Goal: Transaction & Acquisition: Purchase product/service

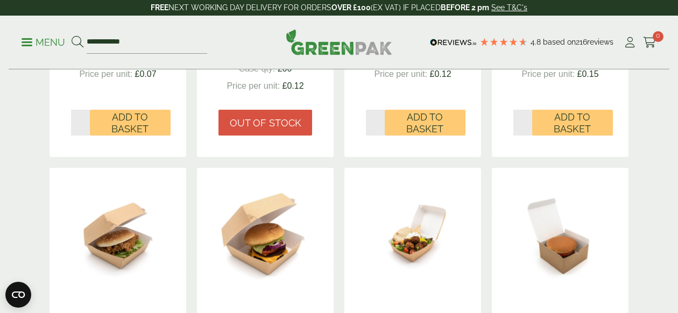
scroll to position [538, 0]
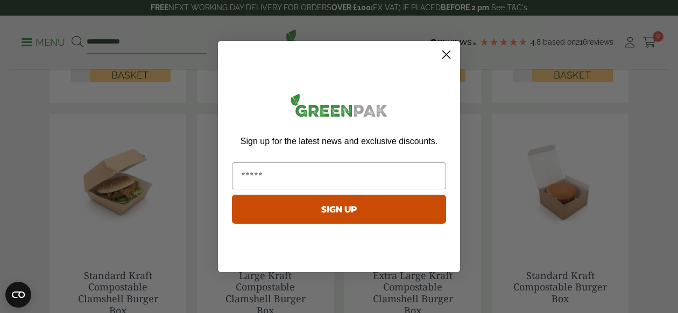
click at [446, 52] on circle "Close dialog" at bounding box center [447, 55] width 18 height 18
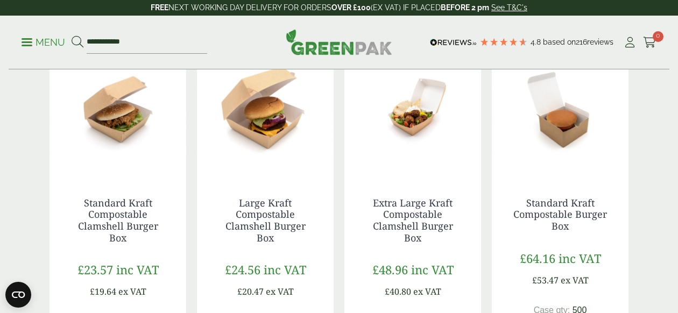
scroll to position [610, 0]
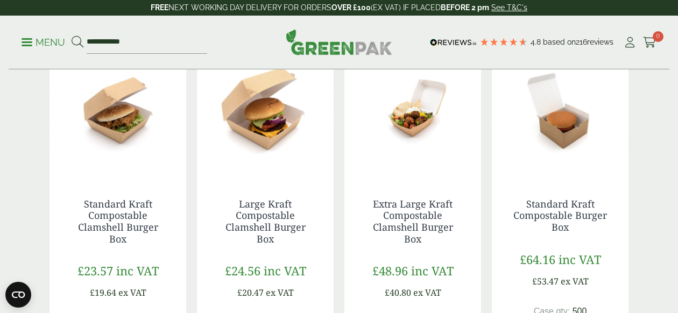
click at [118, 102] on img at bounding box center [118, 110] width 137 height 135
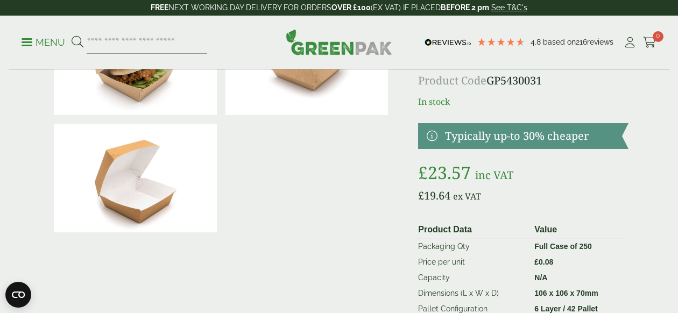
scroll to position [90, 0]
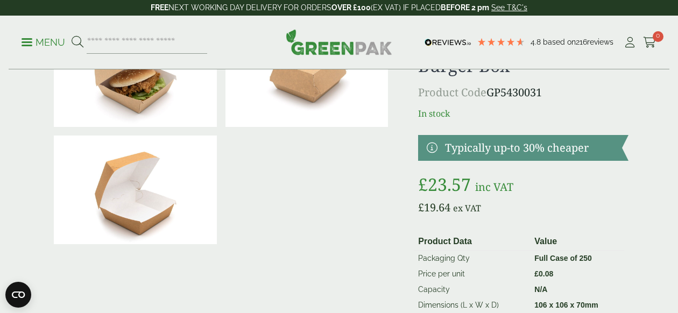
click at [301, 83] on img at bounding box center [307, 72] width 163 height 109
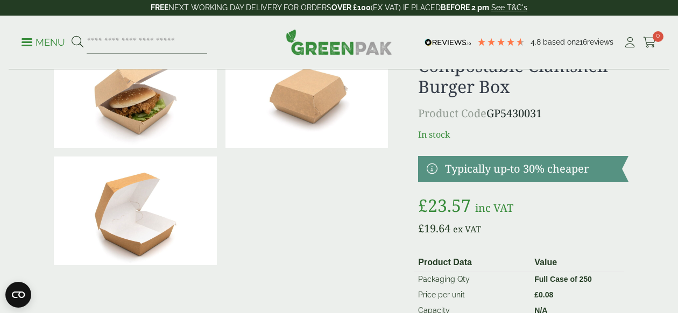
scroll to position [65, 0]
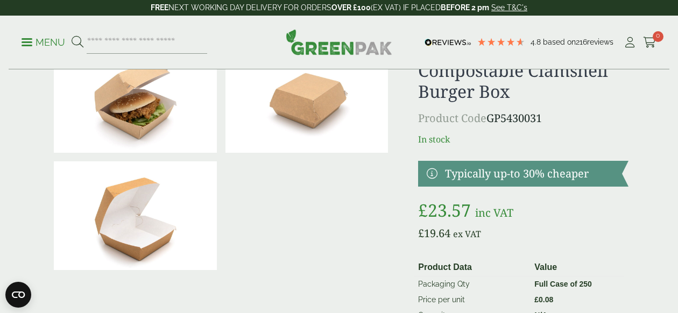
click at [304, 95] on img at bounding box center [307, 98] width 163 height 109
